Goal: Task Accomplishment & Management: Complete application form

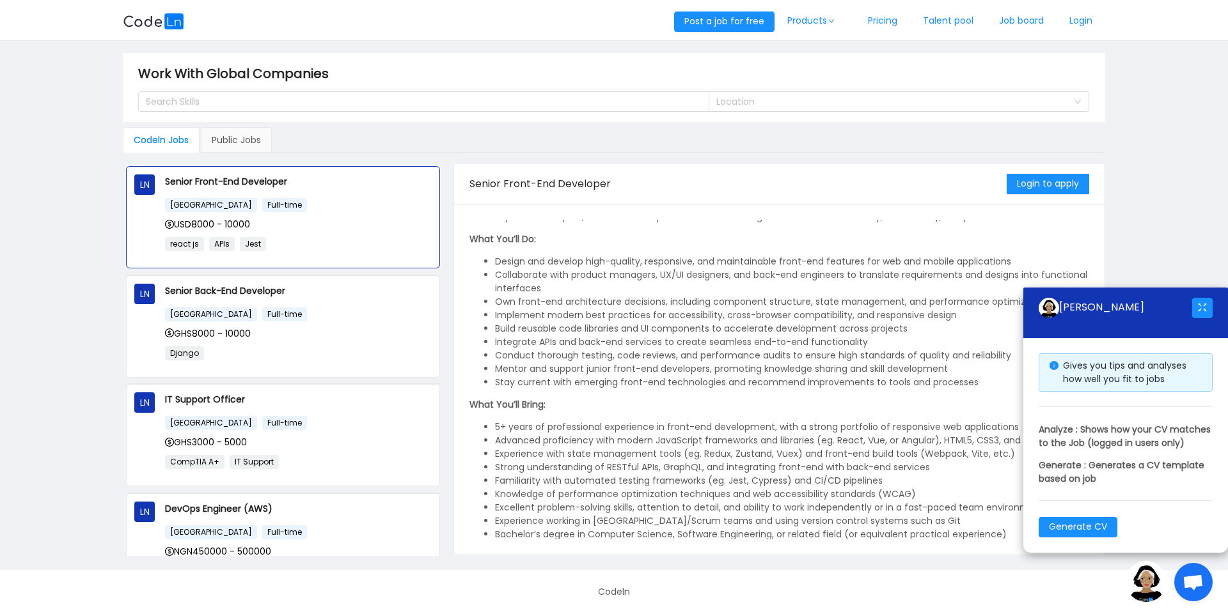
scroll to position [77, 0]
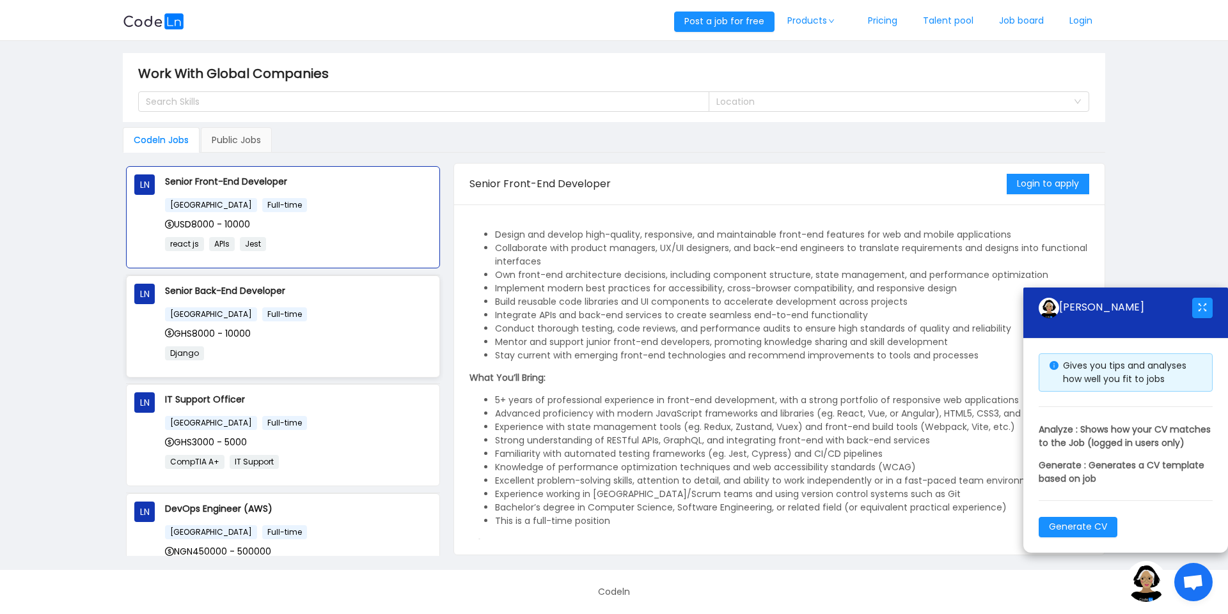
click at [260, 327] on div "GHS8000 - 10000" at bounding box center [298, 334] width 267 height 14
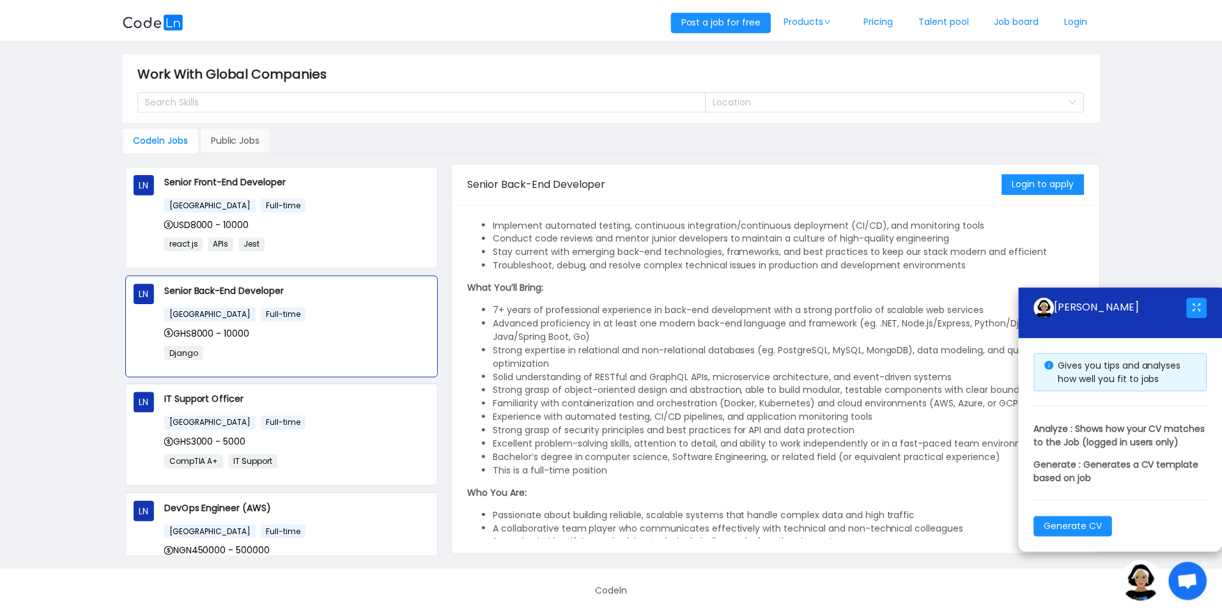
scroll to position [186, 0]
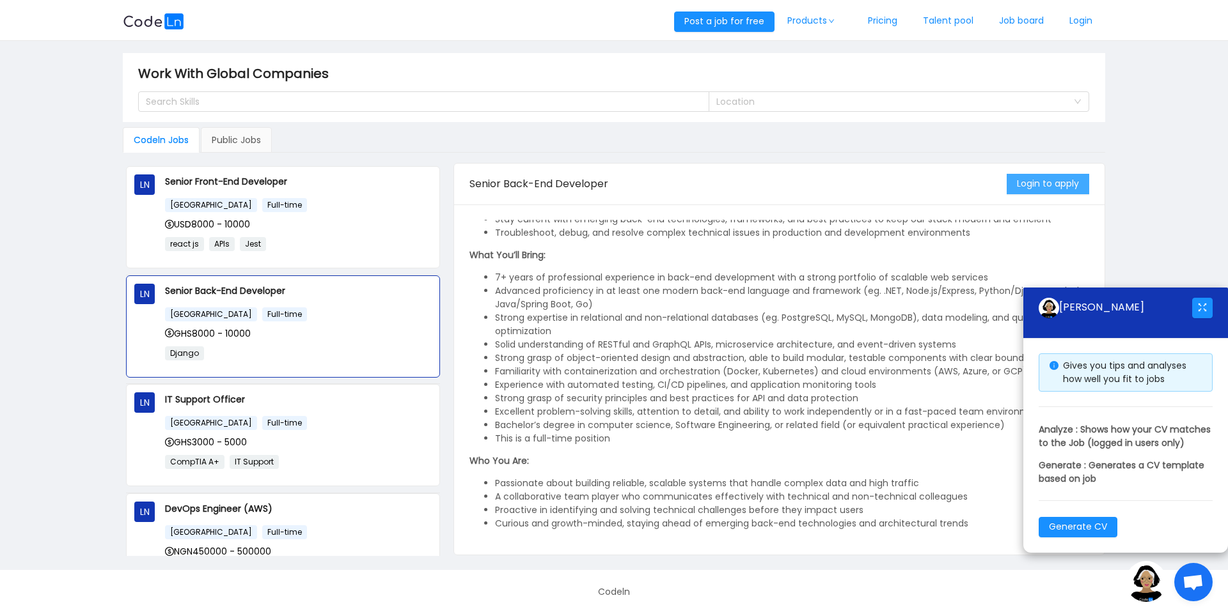
click at [1050, 186] on button "Login to apply" at bounding box center [1047, 184] width 82 height 20
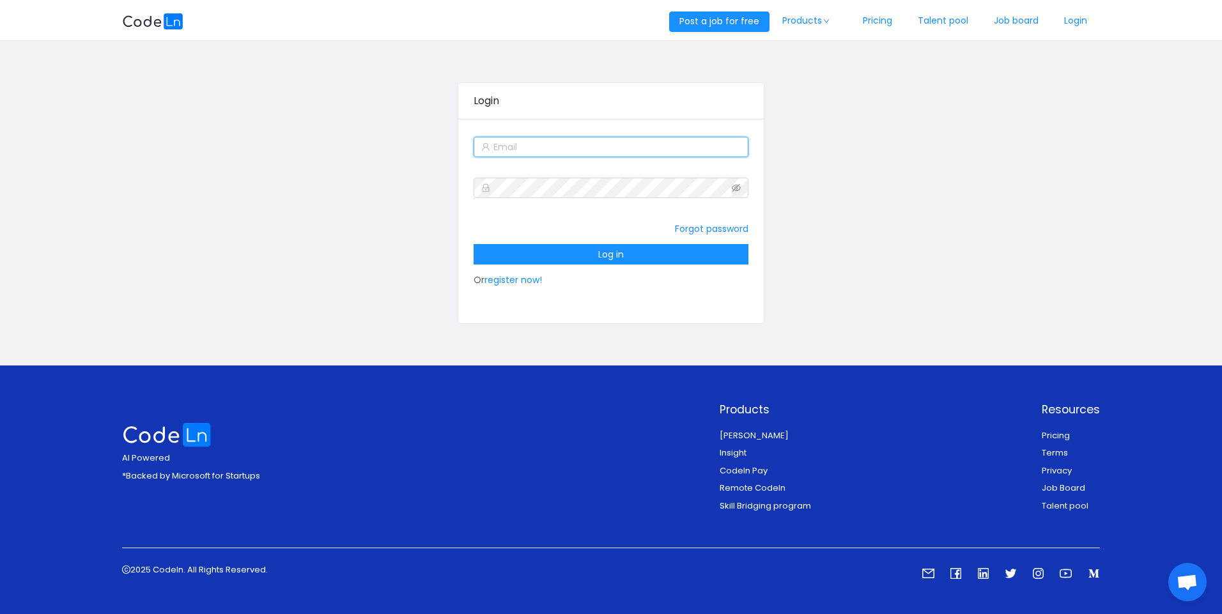
click at [539, 148] on input "text" at bounding box center [611, 147] width 274 height 20
type input "[EMAIL_ADDRESS][DOMAIN_NAME]"
click at [552, 175] on div at bounding box center [611, 188] width 274 height 26
click at [517, 277] on link "register now!" at bounding box center [514, 280] width 58 height 13
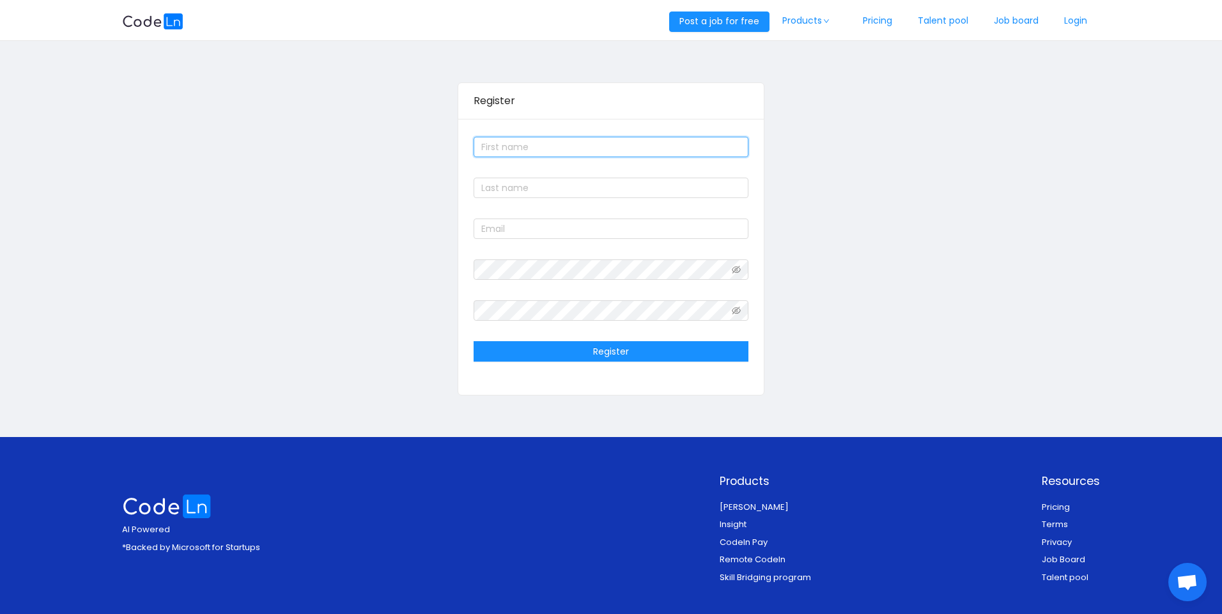
click at [529, 143] on input "text" at bounding box center [611, 147] width 274 height 20
type input "[PERSON_NAME]"
type input "[EMAIL_ADDRESS][DOMAIN_NAME]"
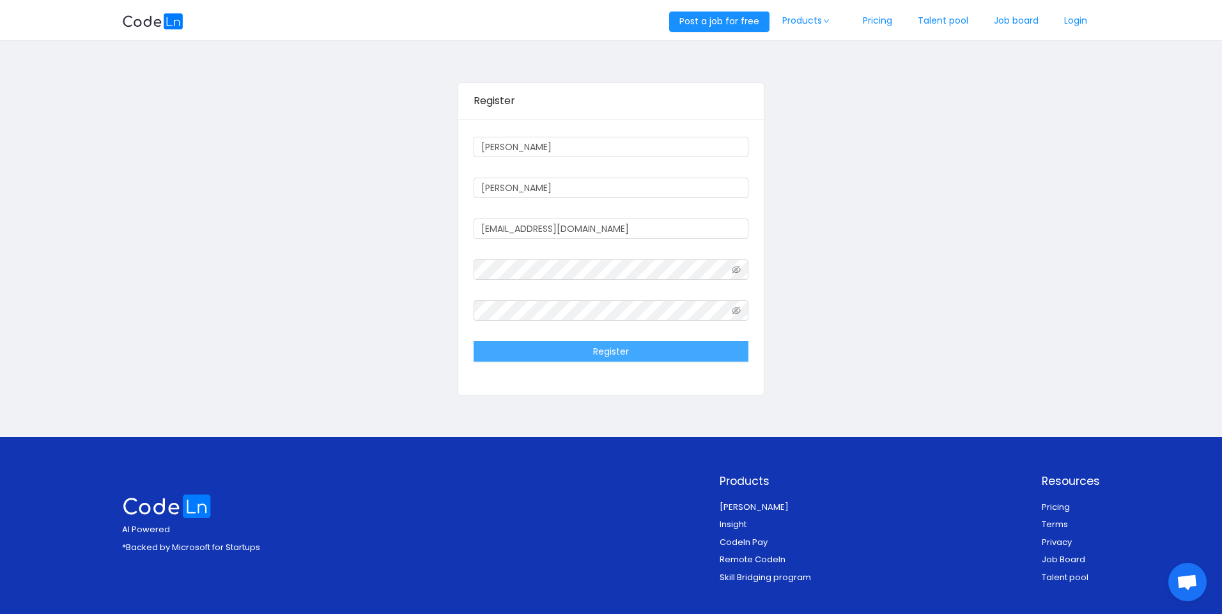
click at [606, 358] on button "Register" at bounding box center [611, 351] width 274 height 20
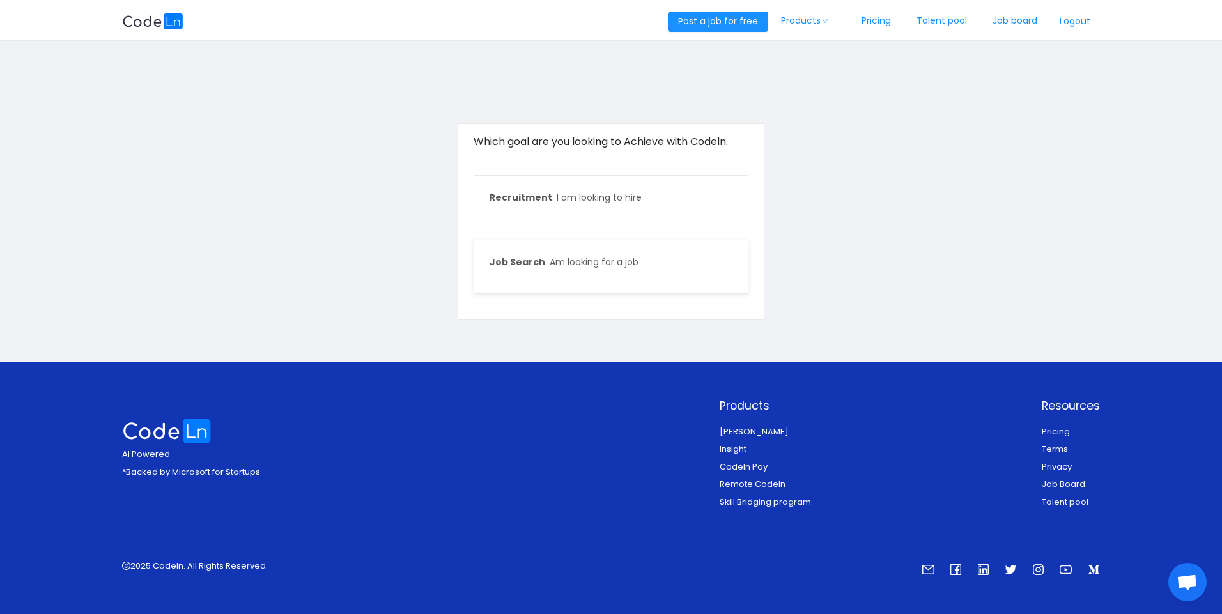
click at [595, 263] on p "Job Search : Am looking for a job" at bounding box center [611, 262] width 242 height 13
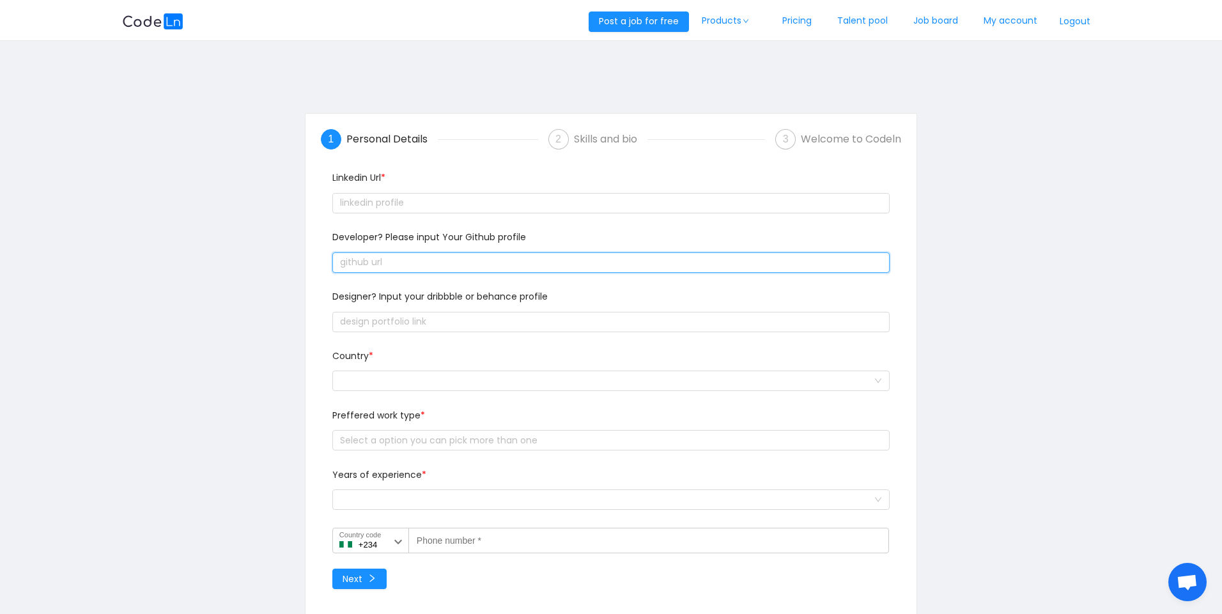
click at [588, 264] on input "text" at bounding box center [611, 263] width 558 height 20
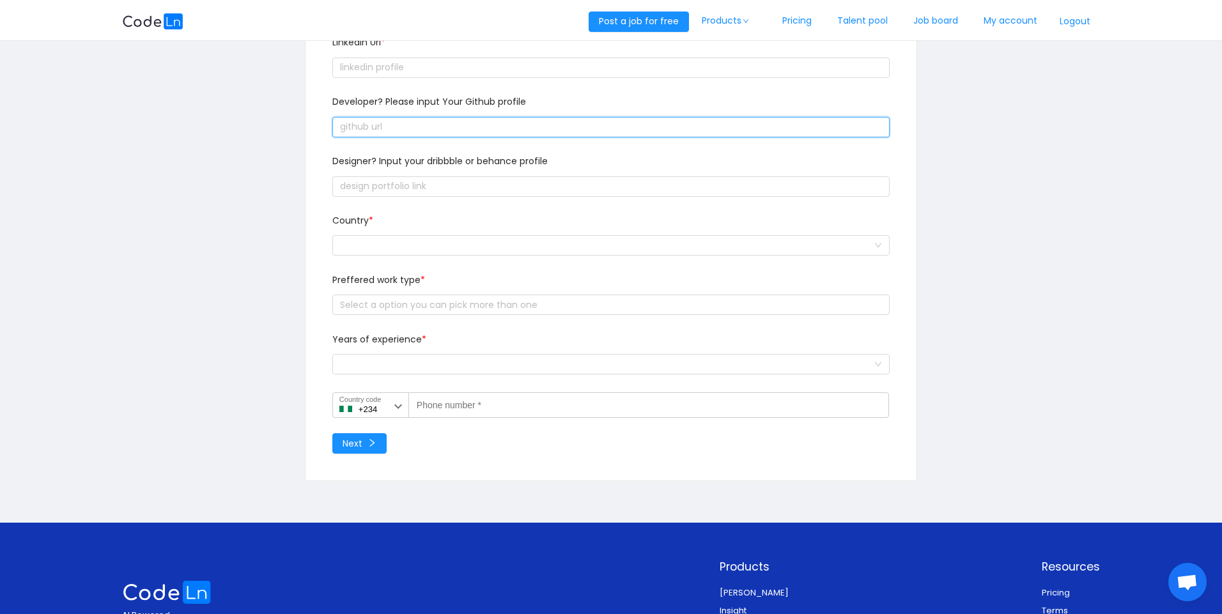
scroll to position [153, 0]
